Goal: Task Accomplishment & Management: Manage account settings

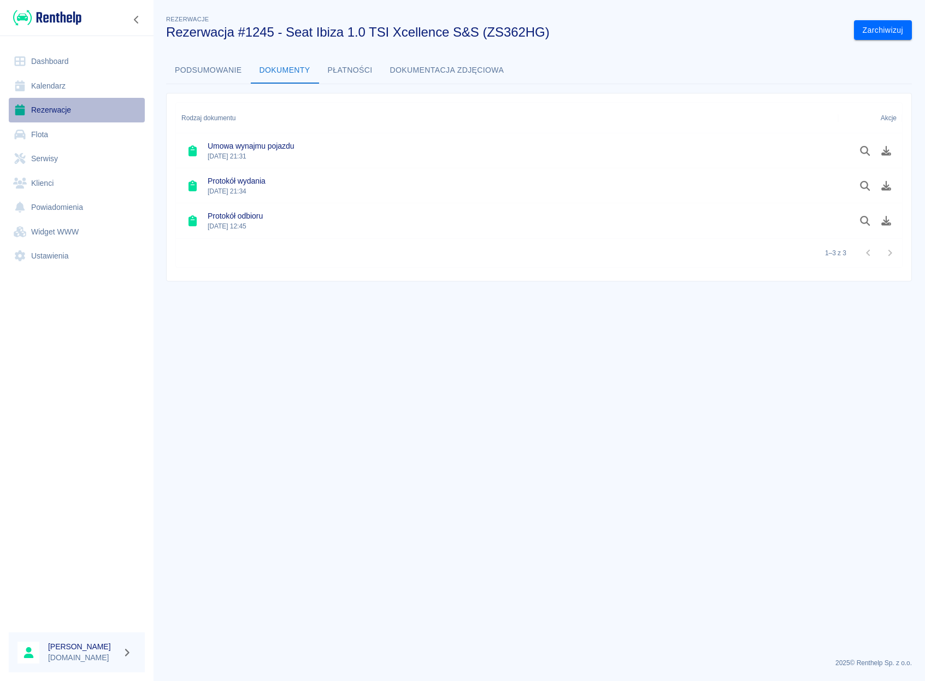
click at [73, 107] on link "Rezerwacje" at bounding box center [77, 110] width 136 height 25
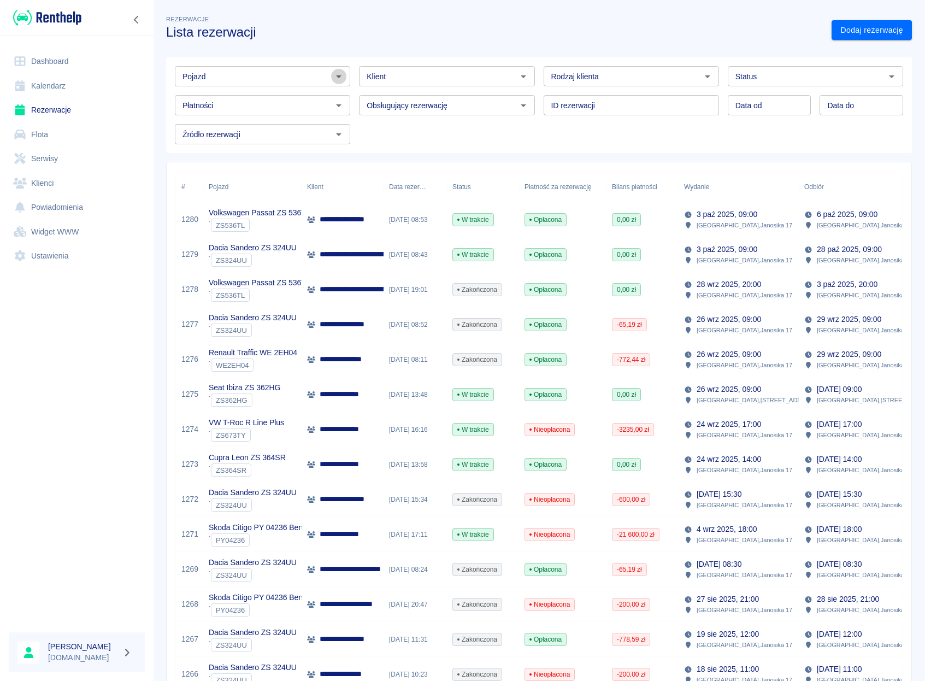
click at [332, 75] on icon "Otwórz" at bounding box center [338, 76] width 13 height 13
click at [290, 101] on li "Volkswagen Passat ZS 536TL - ZS536TL" at bounding box center [262, 100] width 174 height 18
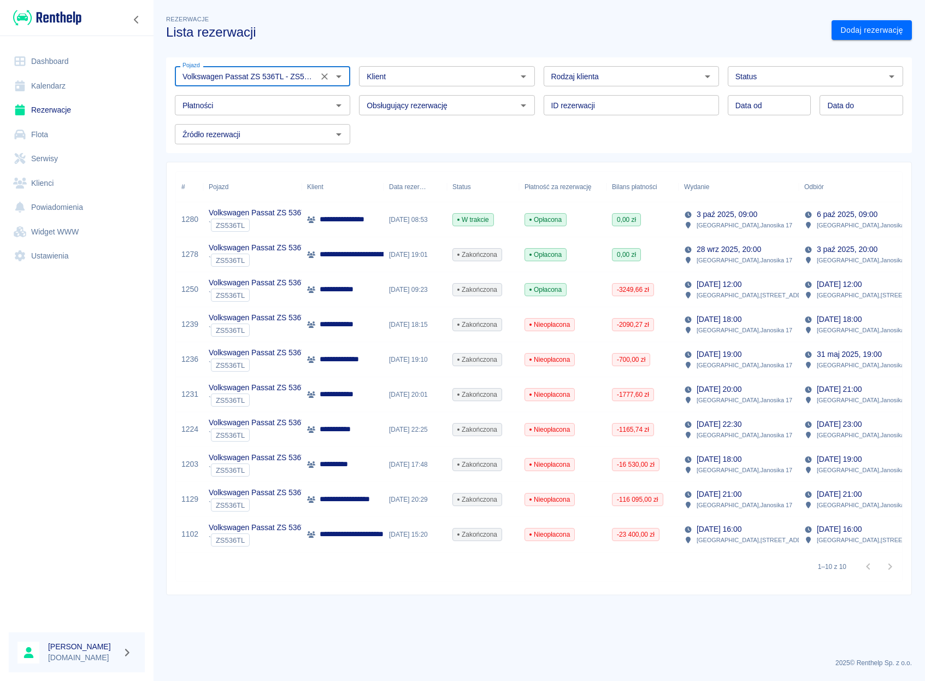
type input "Volkswagen Passat ZS 536TL - ZS536TL"
click at [726, 494] on p "[DATE] 21:00" at bounding box center [719, 494] width 45 height 11
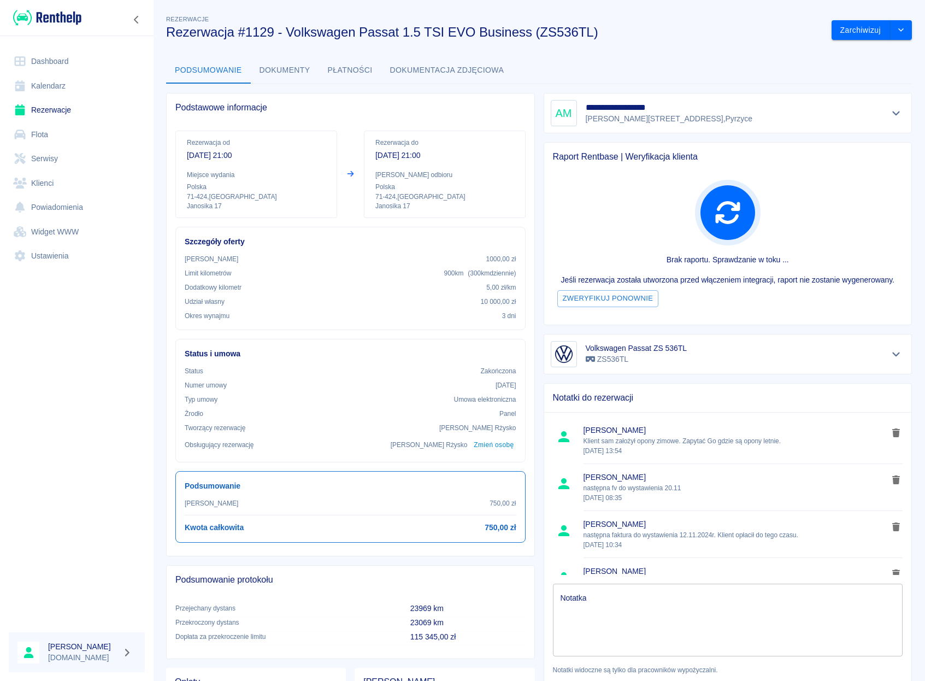
click at [299, 67] on button "Dokumenty" at bounding box center [285, 70] width 68 height 26
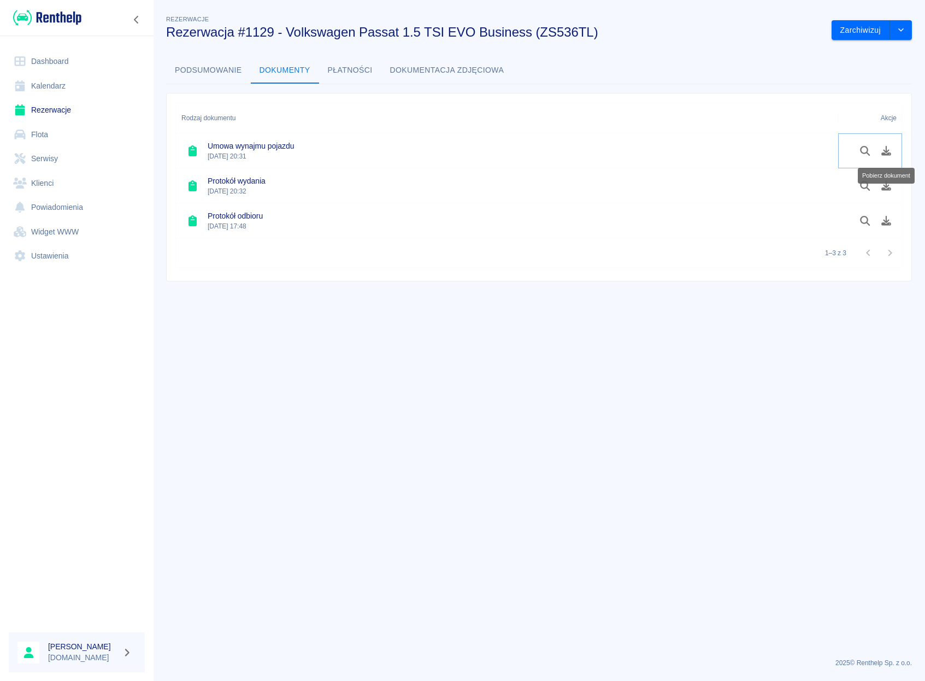
click at [880, 145] on button "Pobierz dokument" at bounding box center [886, 151] width 21 height 19
click at [819, 372] on main "Rezerwacje Rezerwacja #1129 - Volkswagen Passat 1.5 TSI EVO Business (ZS536TL) …" at bounding box center [539, 331] width 772 height 636
click at [881, 224] on icon "Pobierz dokument" at bounding box center [886, 221] width 13 height 10
click at [44, 185] on link "Klienci" at bounding box center [77, 183] width 136 height 25
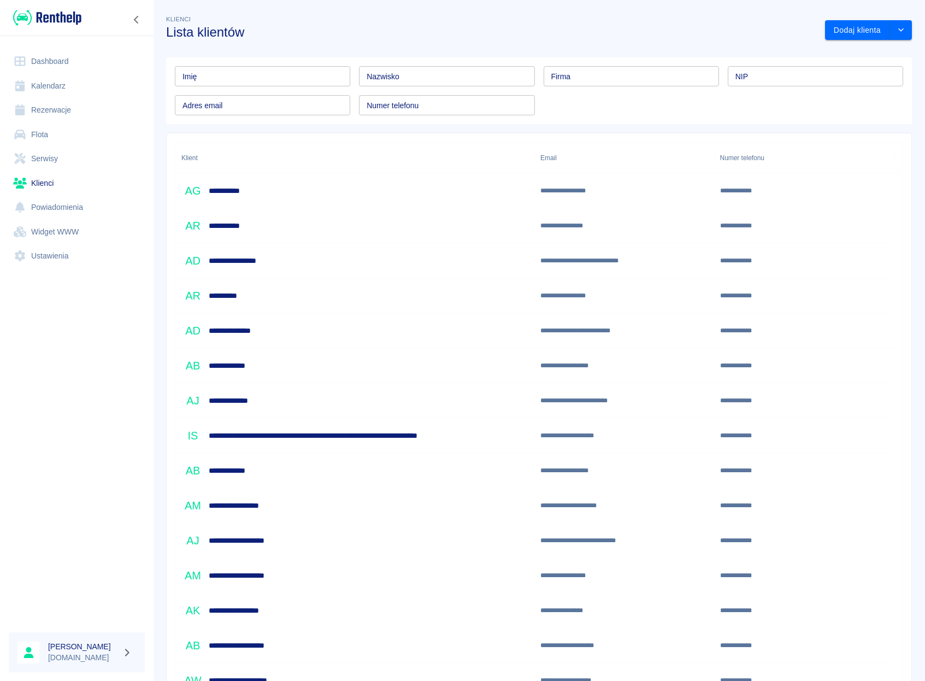
click at [39, 131] on link "Flota" at bounding box center [77, 134] width 136 height 25
